Goal: Task Accomplishment & Management: Manage account settings

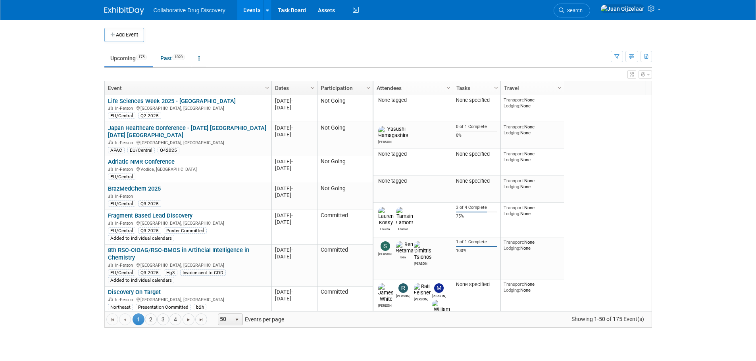
drag, startPoint x: 615, startPoint y: 55, endPoint x: 594, endPoint y: 79, distance: 31.7
click at [615, 55] on icon "button" at bounding box center [616, 56] width 5 height 5
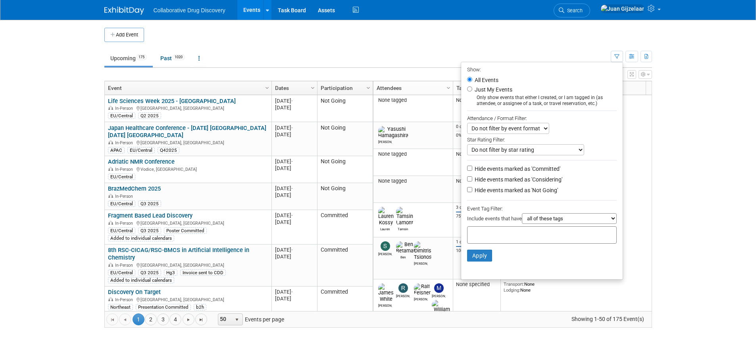
click at [516, 232] on div at bounding box center [542, 234] width 150 height 17
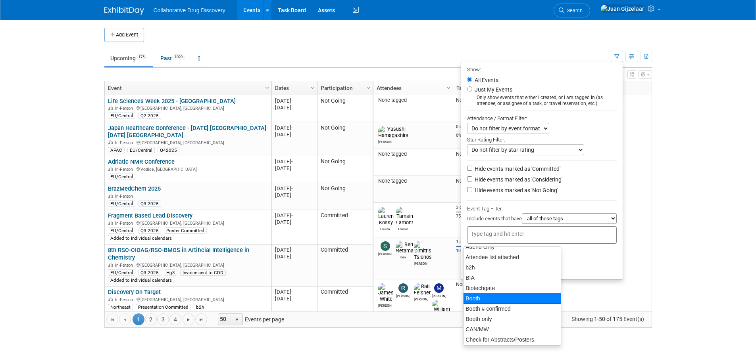
scroll to position [119, 0]
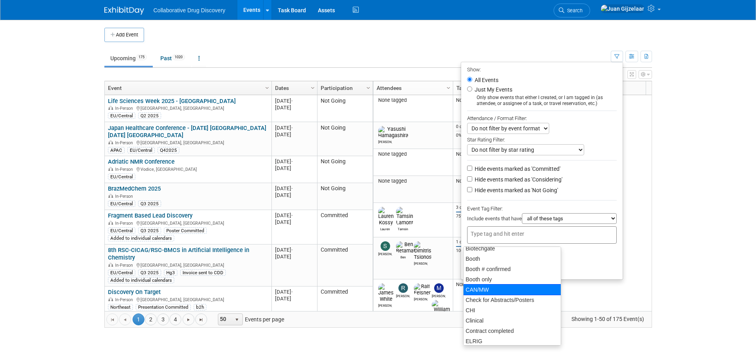
click at [489, 286] on div "CAN/MW" at bounding box center [512, 289] width 98 height 11
type input "CAN/MW"
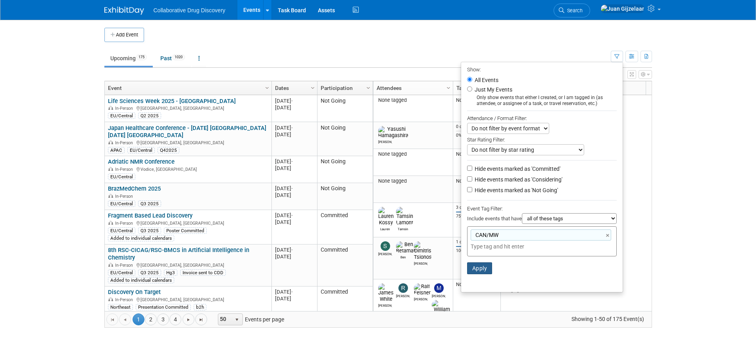
click at [476, 271] on button "Apply" at bounding box center [479, 269] width 25 height 12
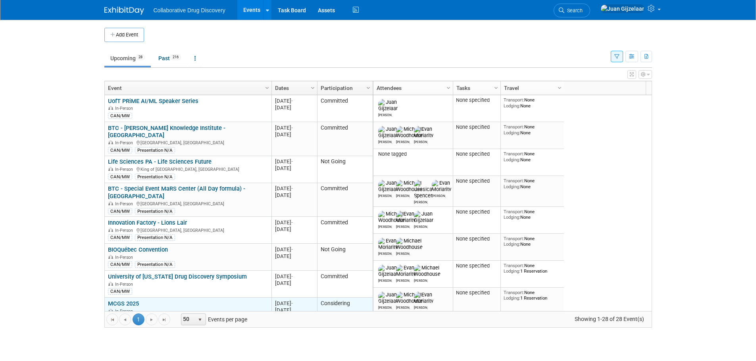
click at [135, 300] on link "MCGS 2025" at bounding box center [123, 303] width 31 height 7
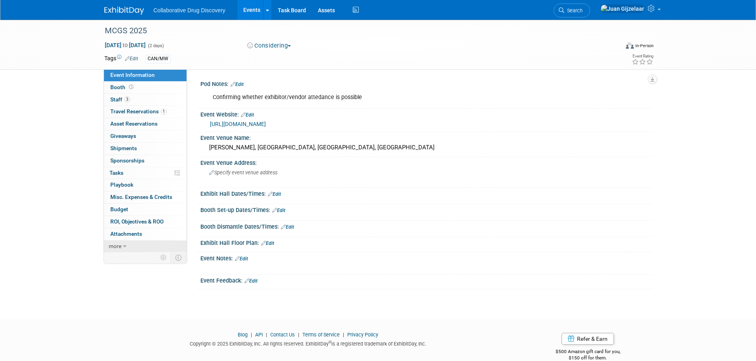
click at [118, 246] on span "more" at bounding box center [115, 246] width 13 height 6
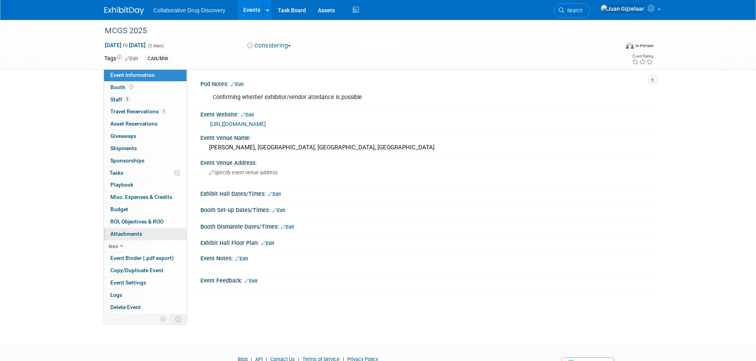
click at [127, 236] on span "Attachments 0" at bounding box center [126, 234] width 32 height 6
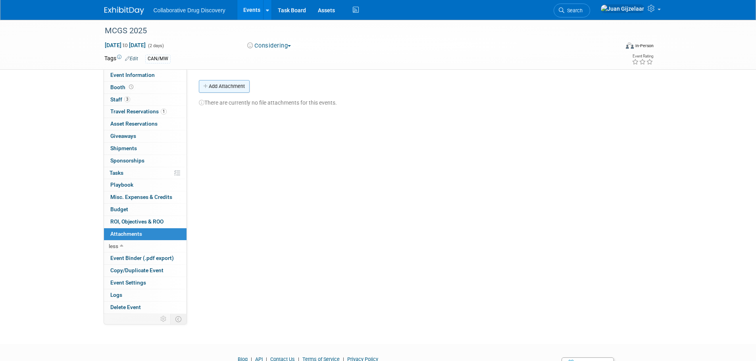
click at [231, 86] on button "Add Attachment" at bounding box center [224, 86] width 51 height 13
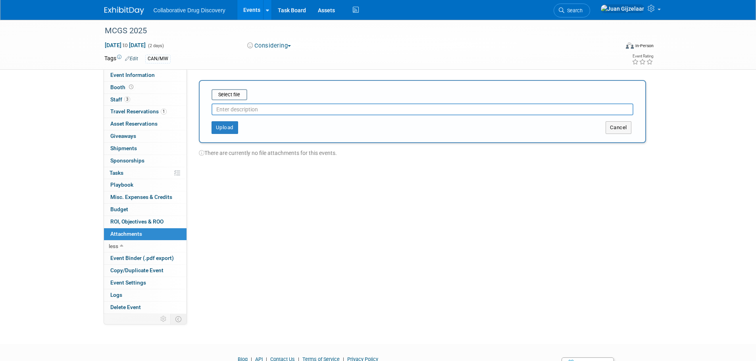
click at [253, 110] on input "text" at bounding box center [422, 110] width 422 height 12
type input "Invoice - $500"
click at [230, 127] on button "Upload" at bounding box center [224, 127] width 27 height 13
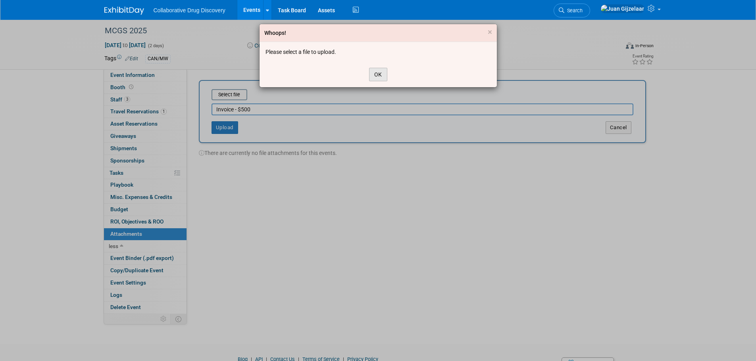
click at [371, 76] on button "OK" at bounding box center [378, 74] width 18 height 13
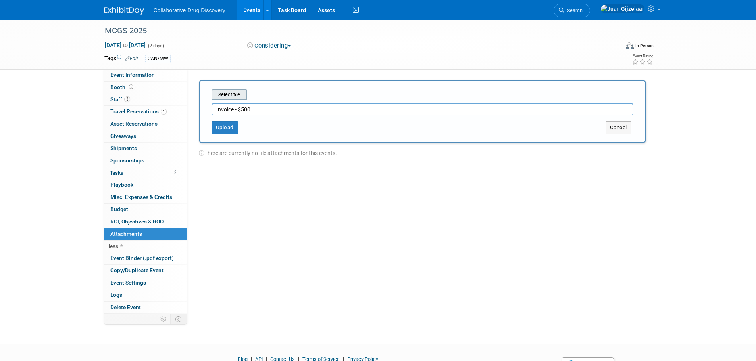
click at [241, 96] on input "file" at bounding box center [199, 95] width 94 height 10
click at [229, 124] on button "Upload" at bounding box center [224, 124] width 27 height 13
